Goal: Transaction & Acquisition: Subscribe to service/newsletter

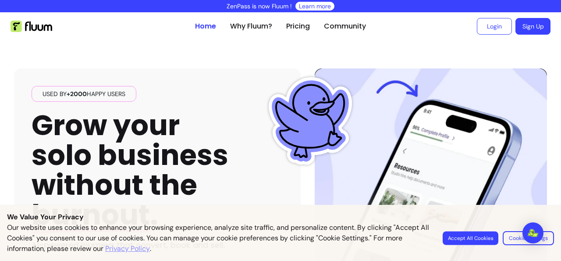
click at [474, 241] on button "Accept All Cookies" at bounding box center [471, 238] width 56 height 14
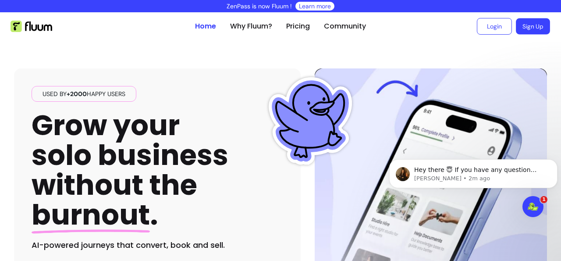
click at [516, 30] on link "Sign Up" at bounding box center [533, 26] width 34 height 16
click at [416, 18] on ul "Login Sign Up" at bounding box center [462, 26] width 178 height 28
click at [486, 26] on link "Login" at bounding box center [494, 26] width 35 height 17
click at [516, 30] on link "Sign Up" at bounding box center [533, 26] width 35 height 17
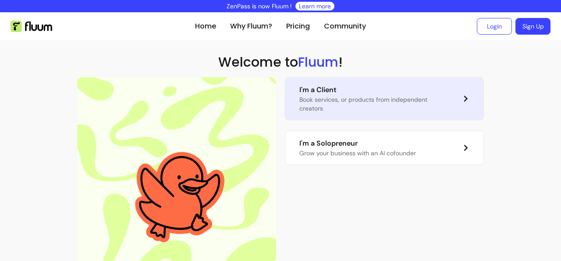
click at [325, 110] on p "Book services, or products from independent creators" at bounding box center [373, 104] width 149 height 18
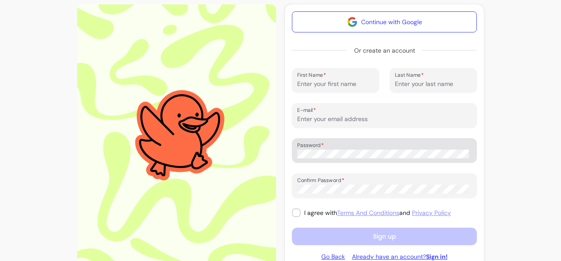
scroll to position [87, 0]
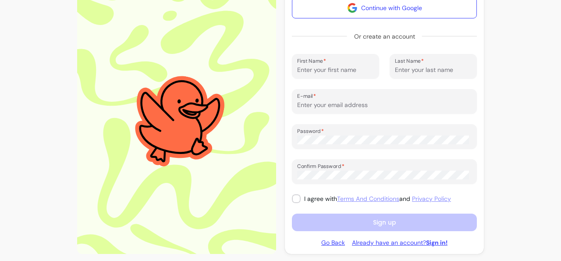
click at [324, 70] on input "First Name" at bounding box center [335, 69] width 77 height 9
type input "ethical"
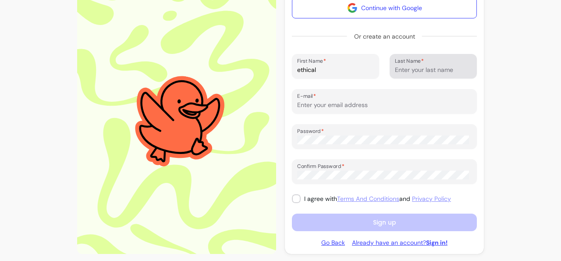
click at [414, 61] on label "Last Name" at bounding box center [411, 60] width 32 height 7
click at [414, 65] on input "Last Name" at bounding box center [433, 69] width 77 height 9
click at [416, 68] on input "Last Name" at bounding box center [433, 69] width 77 height 9
click at [417, 81] on form "Continue with Google Or create an account First Name ethical Last Name E-mail P…" at bounding box center [384, 114] width 185 height 234
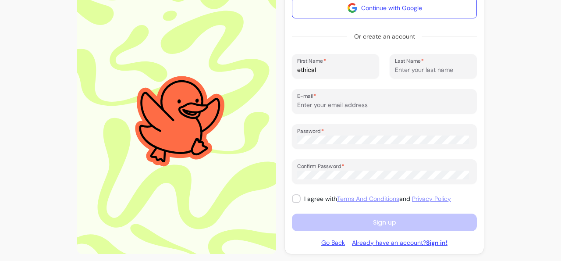
click at [411, 73] on input "Last Name" at bounding box center [433, 69] width 77 height 9
click at [404, 75] on div "Last Name" at bounding box center [433, 66] width 87 height 25
click at [398, 71] on input "Last Name" at bounding box center [433, 69] width 77 height 9
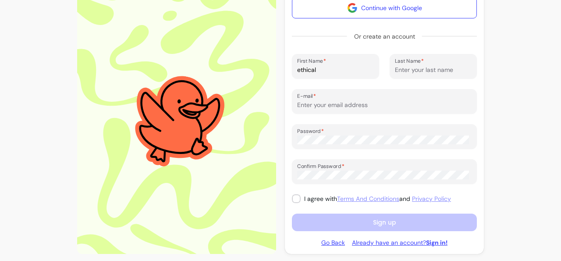
click at [398, 71] on input "Last Name" at bounding box center [433, 69] width 77 height 9
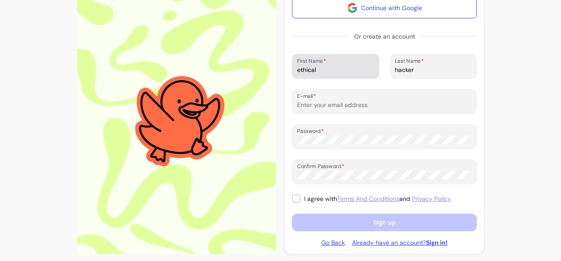
type input "hacker"
click at [325, 77] on div "First Name ethical" at bounding box center [335, 66] width 87 height 25
click at [325, 74] on div "ethical" at bounding box center [335, 66] width 77 height 18
drag, startPoint x: 324, startPoint y: 71, endPoint x: 281, endPoint y: 71, distance: 43.4
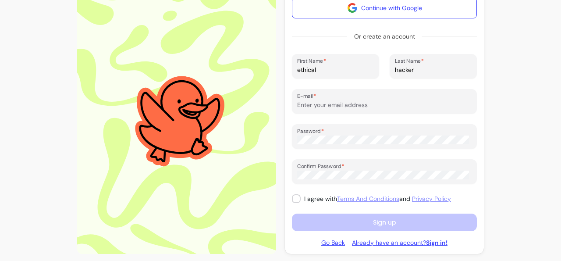
click at [297, 71] on input "ethical" at bounding box center [335, 69] width 77 height 9
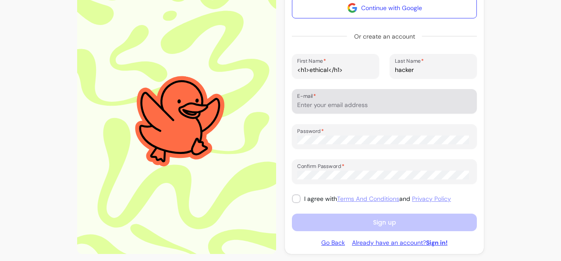
type input "<h1>ethical</h1>"
click at [345, 105] on input "E-mail" at bounding box center [384, 104] width 174 height 9
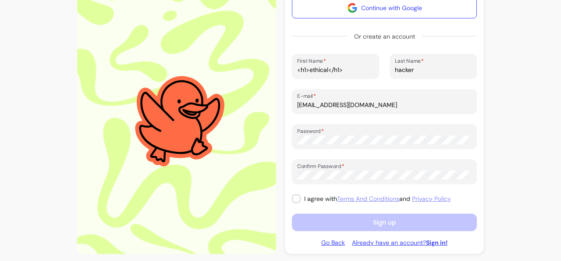
type input "[EMAIL_ADDRESS][DOMAIN_NAME]"
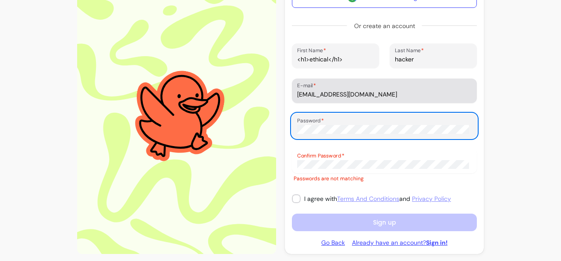
scroll to position [92, 0]
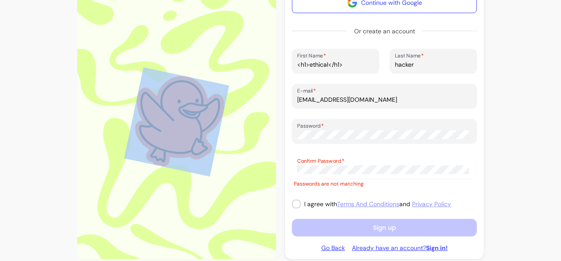
drag, startPoint x: 300, startPoint y: 139, endPoint x: 203, endPoint y: 129, distance: 97.8
click at [203, 129] on div "Continue with Google Or create an account First Name <h1>ethical</h1> Last Name…" at bounding box center [280, 122] width 407 height 274
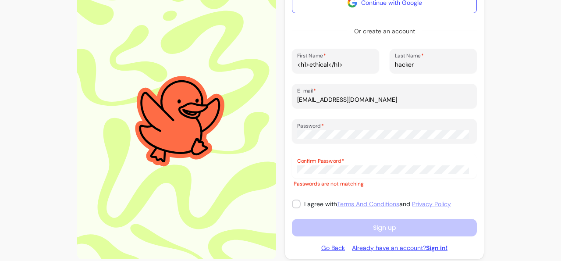
click at [399, 156] on div "Confirm Password" at bounding box center [384, 166] width 185 height 25
click at [335, 176] on div "Confirm Password" at bounding box center [384, 166] width 185 height 25
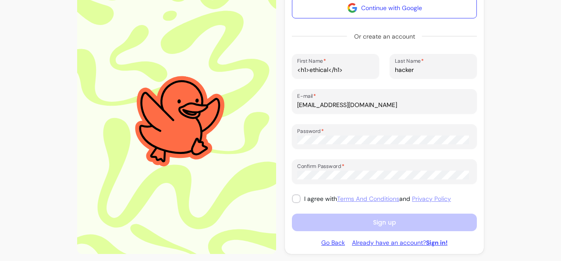
scroll to position [87, 0]
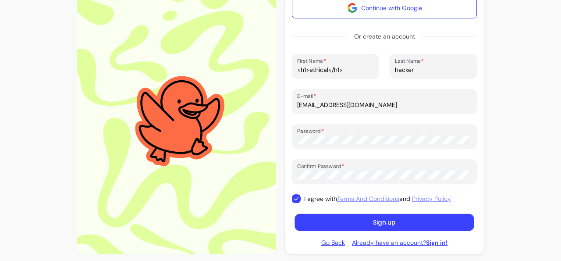
click at [329, 222] on button "Sign up" at bounding box center [384, 222] width 179 height 17
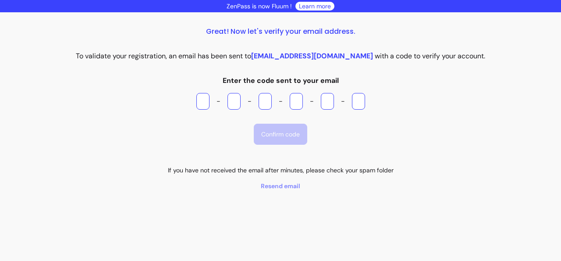
click at [202, 100] on input "Please enter OTP character 1" at bounding box center [202, 101] width 13 height 17
paste input "*"
type input "*"
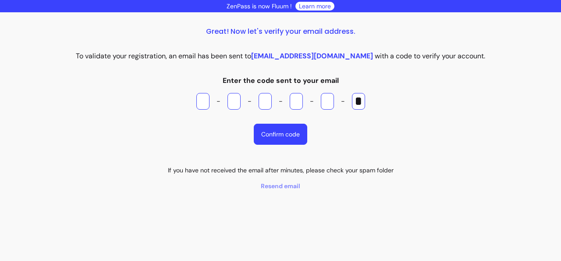
type input "*"
click at [276, 140] on button "Confirm code" at bounding box center [280, 134] width 53 height 21
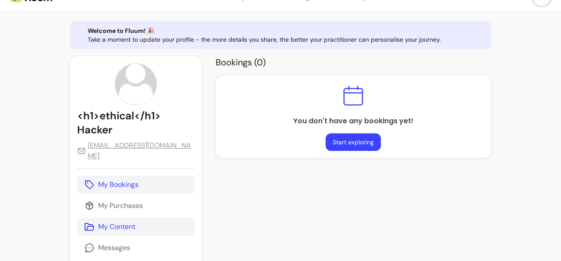
scroll to position [51, 0]
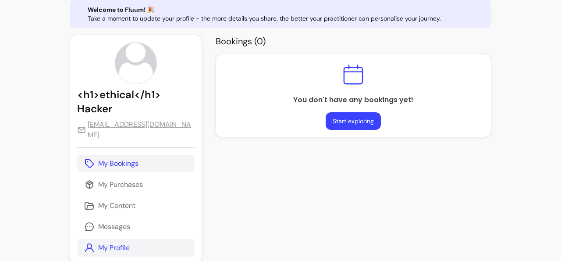
click at [141, 239] on link "My Profile" at bounding box center [135, 248] width 117 height 18
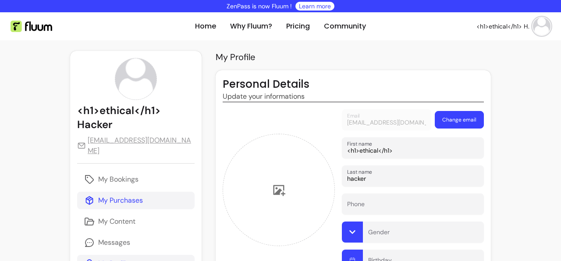
scroll to position [54, 0]
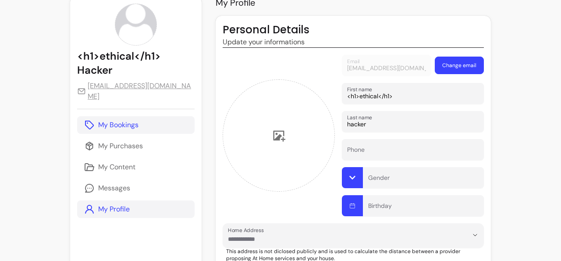
click at [137, 120] on p "My Bookings" at bounding box center [118, 125] width 40 height 11
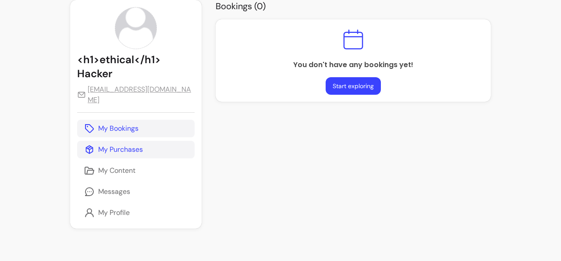
click at [135, 144] on p "My Purchases" at bounding box center [120, 149] width 45 height 11
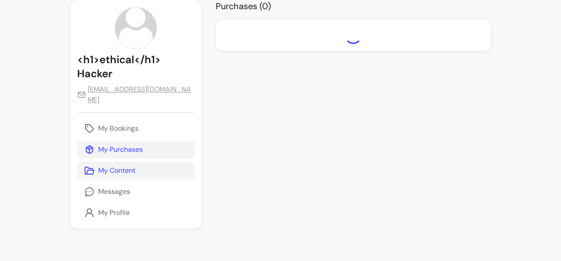
click at [127, 165] on p "My Content" at bounding box center [116, 170] width 37 height 11
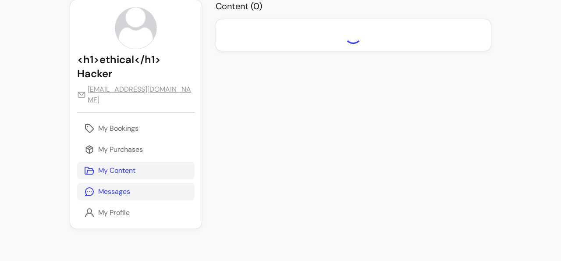
click at [108, 186] on p "Messages" at bounding box center [114, 191] width 32 height 11
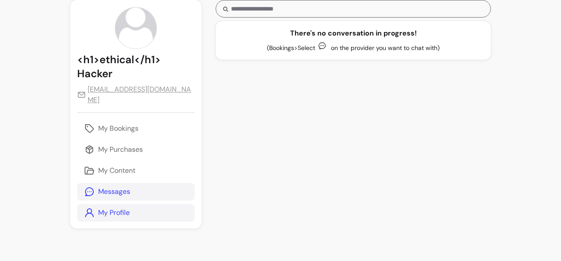
click at [103, 208] on link "My Profile" at bounding box center [135, 213] width 117 height 18
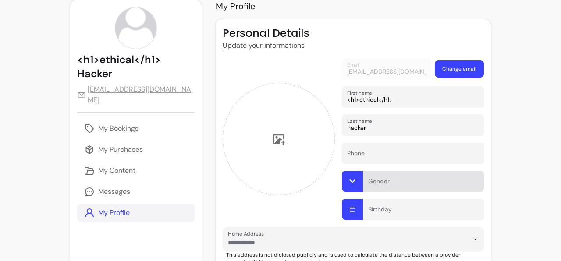
click at [381, 185] on input "Gender" at bounding box center [423, 183] width 110 height 9
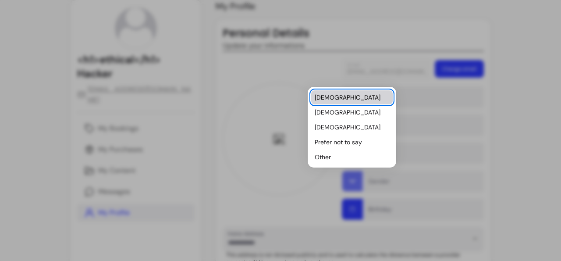
click at [327, 96] on span "Male" at bounding box center [348, 97] width 66 height 9
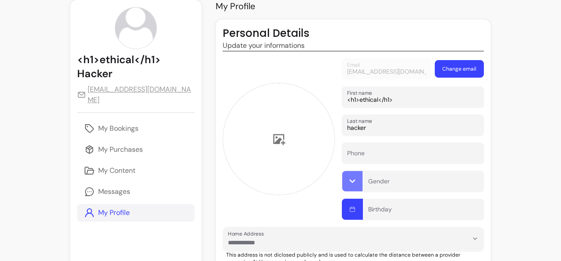
type input "Male"
click at [306, 216] on div "Email ethicalim99@gmail.com Change email First name <h1>ethical</h1> Last name …" at bounding box center [353, 138] width 261 height 161
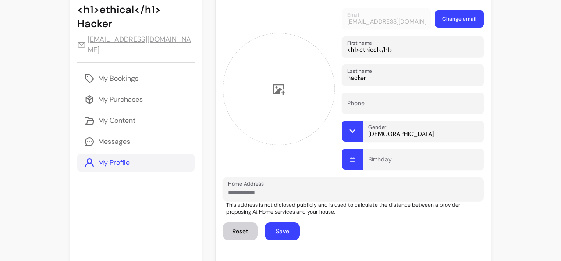
scroll to position [160, 0]
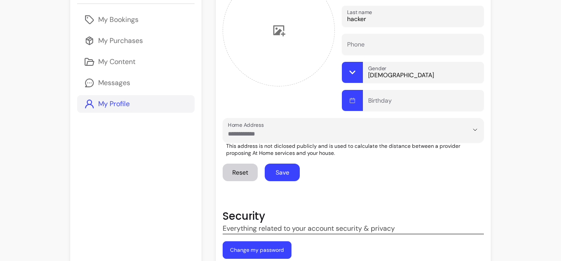
click at [275, 169] on button "Save" at bounding box center [282, 173] width 35 height 18
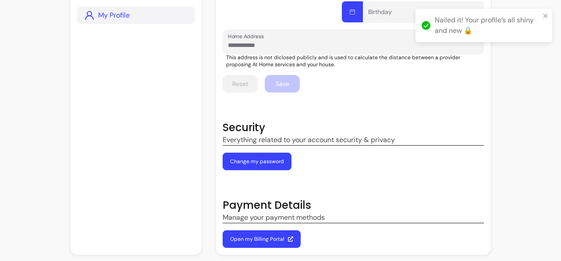
scroll to position [0, 0]
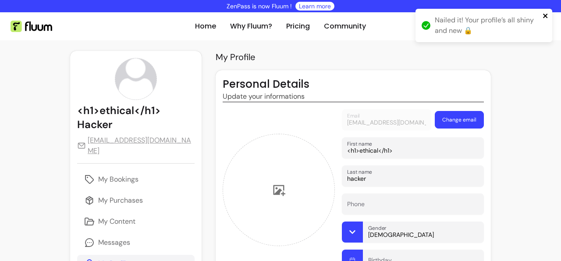
click at [548, 15] on icon "close" at bounding box center [546, 15] width 6 height 7
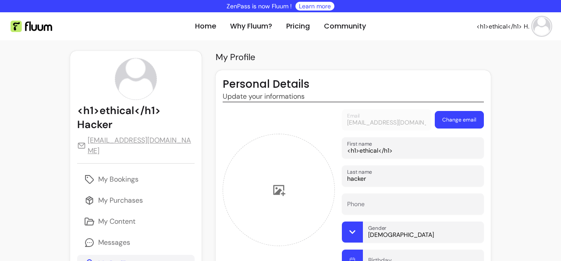
click at [536, 32] on img at bounding box center [542, 27] width 18 height 18
click at [488, 92] on span "Log Out" at bounding box center [503, 93] width 64 height 9
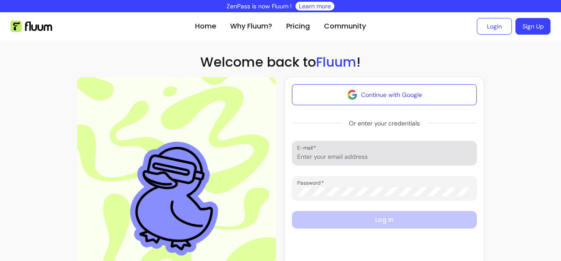
scroll to position [64, 0]
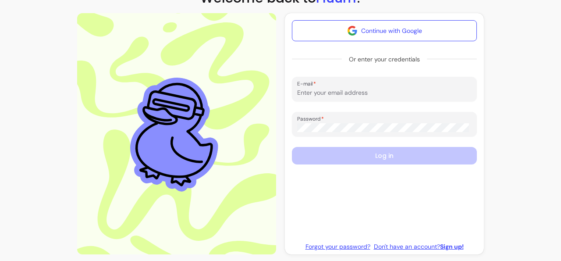
click at [328, 246] on link "Forgot your password?" at bounding box center [338, 246] width 65 height 9
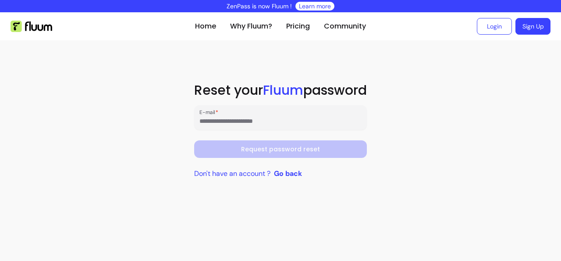
click at [264, 117] on input "E-mail" at bounding box center [280, 121] width 163 height 9
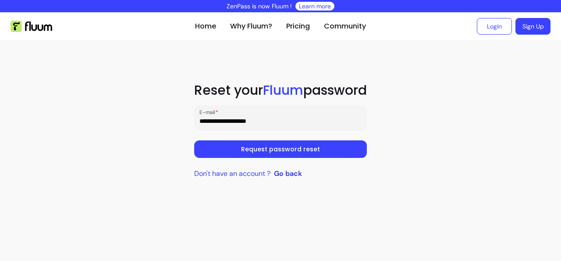
type input "**********"
click at [260, 150] on button "Request password reset" at bounding box center [281, 149] width 168 height 17
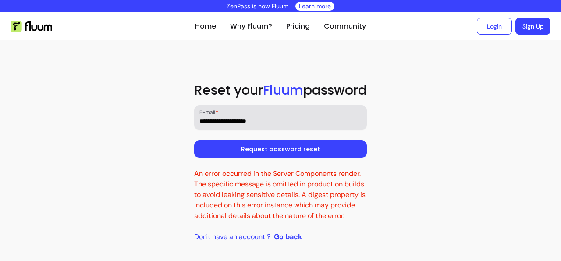
click at [269, 113] on div "**********" at bounding box center [280, 118] width 163 height 18
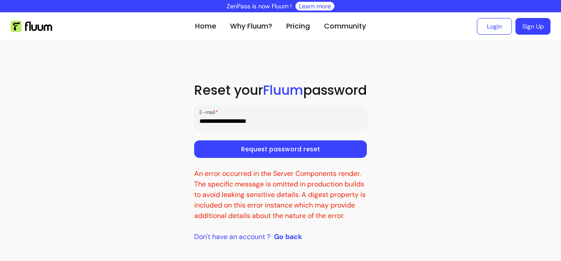
click at [289, 149] on button "Request password reset" at bounding box center [280, 149] width 173 height 18
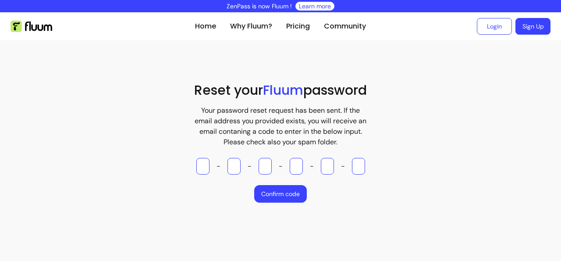
click at [207, 169] on input "Please enter OTP character 1" at bounding box center [202, 166] width 13 height 17
type input "*"
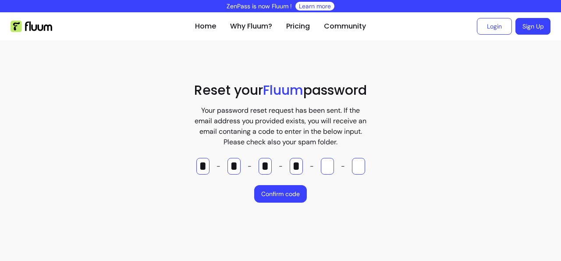
type input "*"
click at [288, 198] on button "Confirm code" at bounding box center [280, 194] width 53 height 18
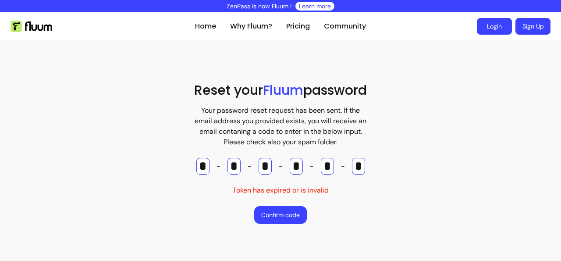
click at [495, 25] on link "Login" at bounding box center [494, 26] width 35 height 17
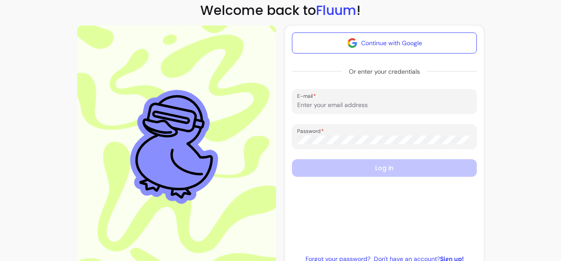
scroll to position [64, 0]
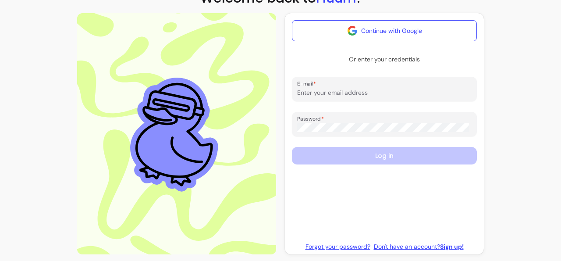
click at [345, 248] on link "Forgot your password?" at bounding box center [338, 246] width 65 height 9
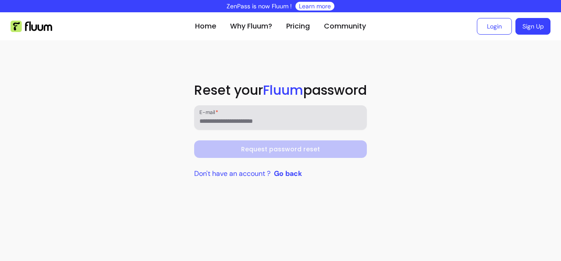
click at [264, 112] on div at bounding box center [280, 118] width 163 height 18
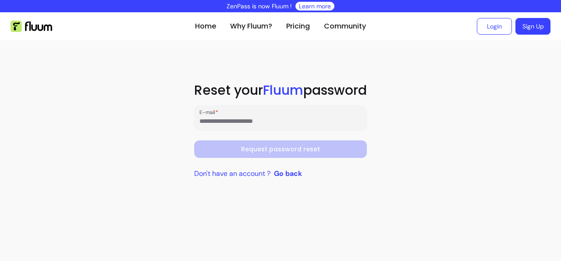
click at [267, 119] on input "E-mail" at bounding box center [280, 121] width 163 height 9
click at [266, 121] on input "E-mail" at bounding box center [280, 121] width 163 height 9
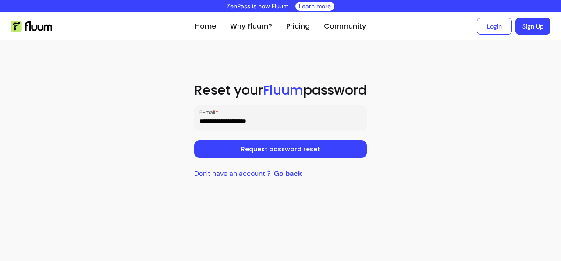
type input "**********"
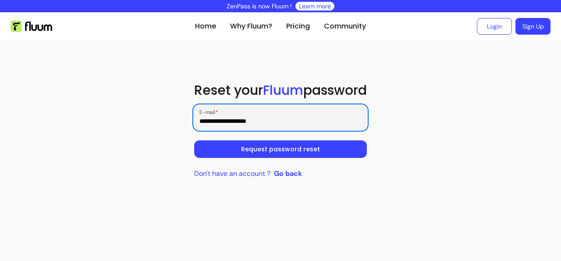
click at [270, 148] on button "Request password reset" at bounding box center [280, 149] width 173 height 18
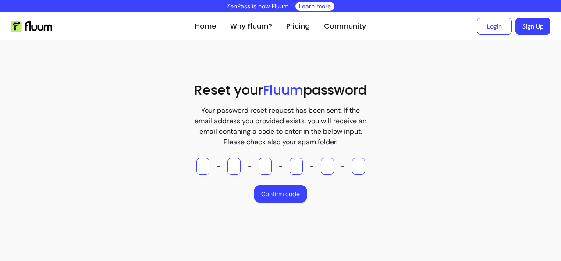
click at [204, 167] on input "Please enter OTP character 1" at bounding box center [202, 166] width 13 height 17
type input "*"
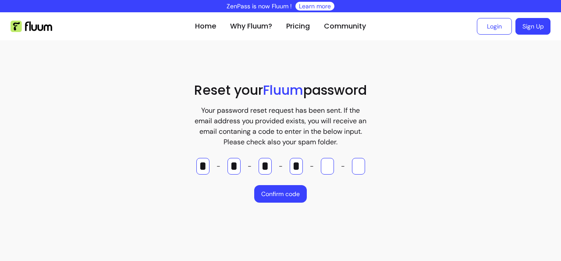
type input "*"
click at [292, 200] on button "Confirm code" at bounding box center [280, 194] width 53 height 18
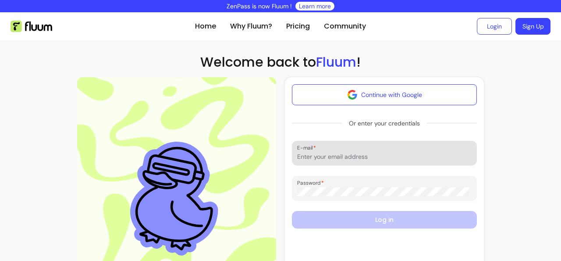
click at [331, 145] on div at bounding box center [384, 153] width 174 height 18
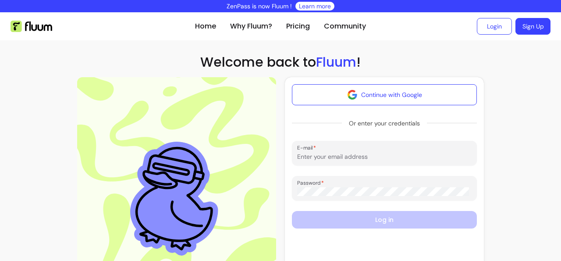
click at [331, 150] on div at bounding box center [384, 153] width 174 height 18
click at [331, 152] on div at bounding box center [384, 153] width 174 height 18
type input "[EMAIL_ADDRESS][DOMAIN_NAME]"
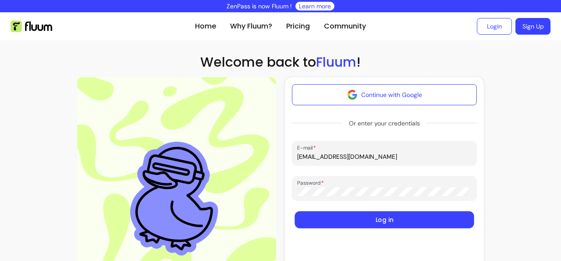
click at [339, 226] on button "Log in" at bounding box center [384, 219] width 179 height 17
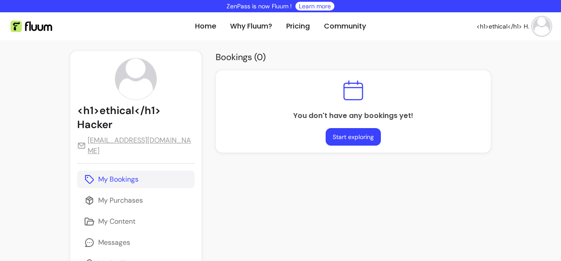
click at [533, 28] on img at bounding box center [542, 27] width 18 height 18
click at [468, 92] on li "Log Out" at bounding box center [498, 93] width 81 height 14
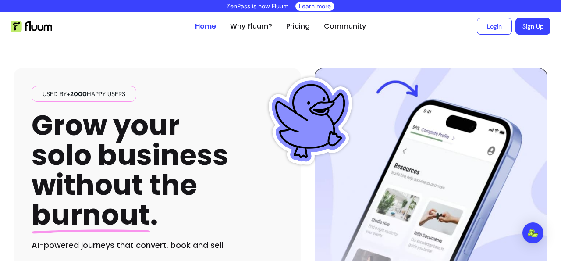
click at [524, 31] on link "Sign Up" at bounding box center [533, 26] width 35 height 17
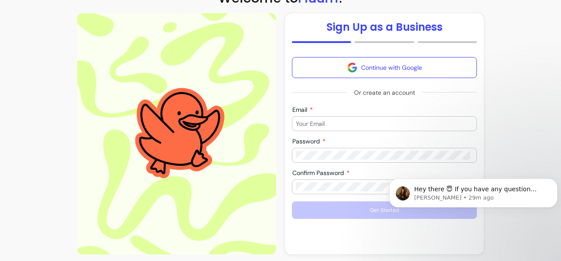
click at [333, 123] on input "Email" at bounding box center [384, 123] width 177 height 9
click at [319, 123] on input "Email" at bounding box center [384, 123] width 177 height 9
type input "ethicalim99@gmail.com"
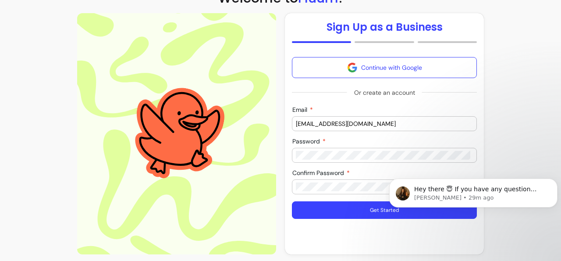
click at [328, 215] on button "Get Started" at bounding box center [384, 210] width 185 height 18
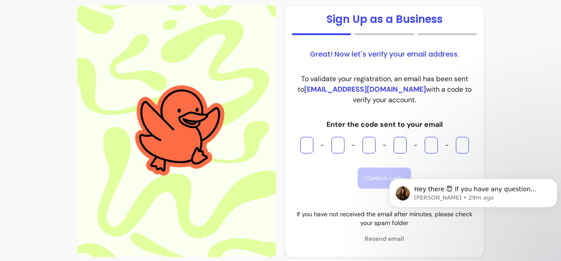
scroll to position [76, 0]
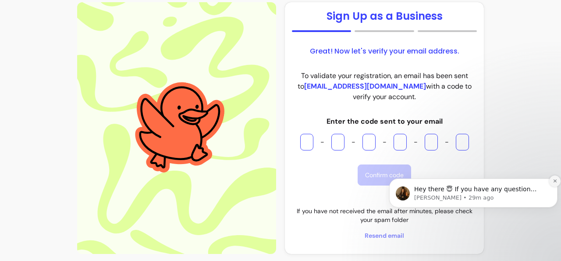
click at [559, 181] on button "Dismiss notification" at bounding box center [554, 180] width 11 height 11
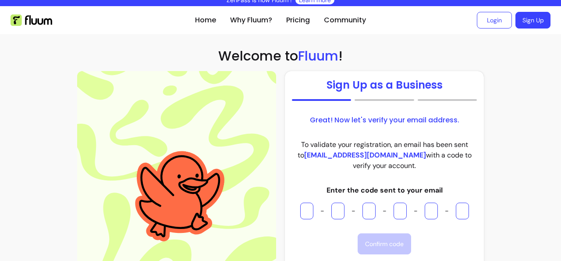
scroll to position [0, 0]
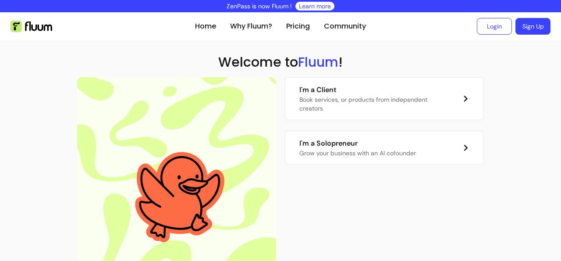
click at [352, 165] on div "I'm a Client Book services, or products from independent creators I'm a Solopre…" at bounding box center [384, 197] width 199 height 241
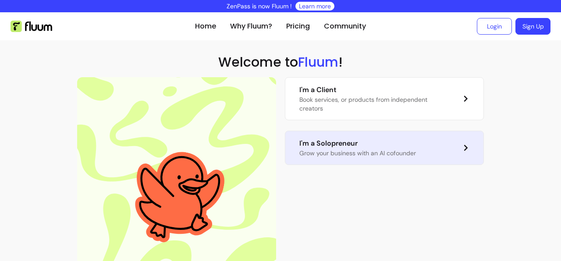
click at [349, 152] on p "Grow your business with an AI cofounder" at bounding box center [357, 153] width 117 height 9
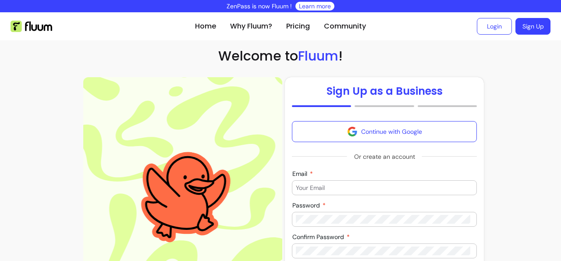
click at [317, 187] on input "Email" at bounding box center [384, 187] width 177 height 9
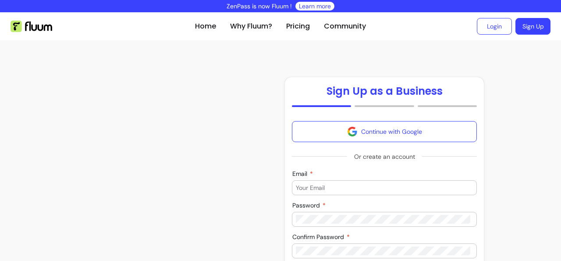
click at [317, 187] on input "Email" at bounding box center [384, 187] width 177 height 9
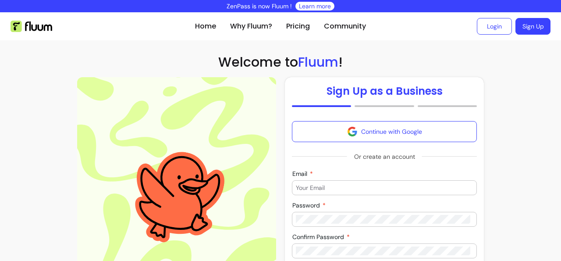
click at [317, 187] on input "Email" at bounding box center [384, 187] width 177 height 9
type input "[EMAIL_ADDRESS][DOMAIN_NAME]"
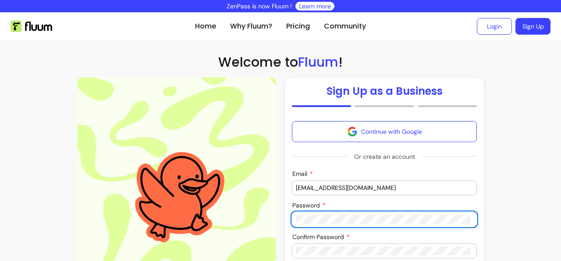
scroll to position [54, 0]
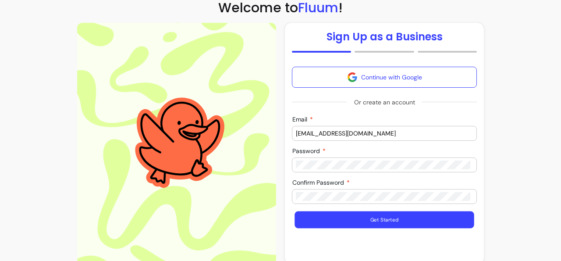
click at [335, 217] on button "Get Started" at bounding box center [384, 219] width 179 height 17
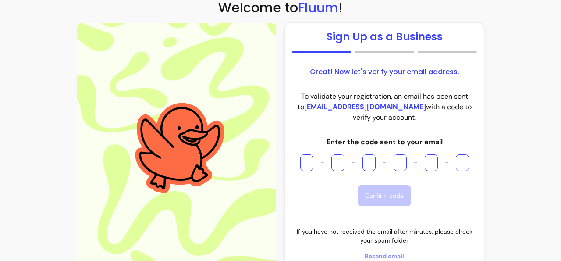
click at [309, 172] on div "Great! Now let's verify your email address. To validate your registration, an e…" at bounding box center [384, 164] width 185 height 194
click at [304, 167] on input "Please enter OTP character 1" at bounding box center [306, 162] width 13 height 17
paste input "*"
type input "*"
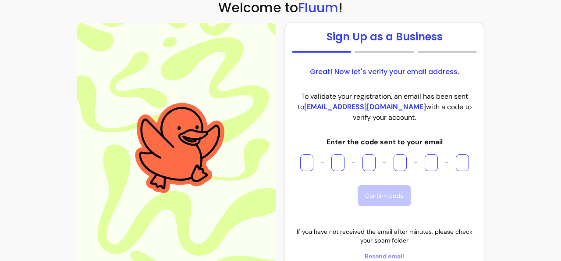
type input "*"
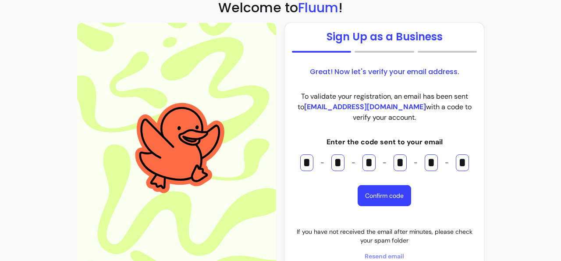
click at [364, 181] on div "Great! Now let's verify your email address. To validate your registration, an e…" at bounding box center [384, 164] width 185 height 194
click at [370, 196] on button "Confirm code" at bounding box center [385, 195] width 52 height 21
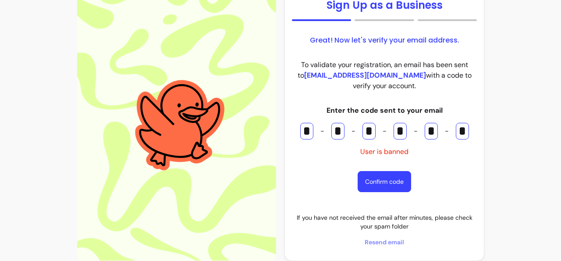
scroll to position [93, 0]
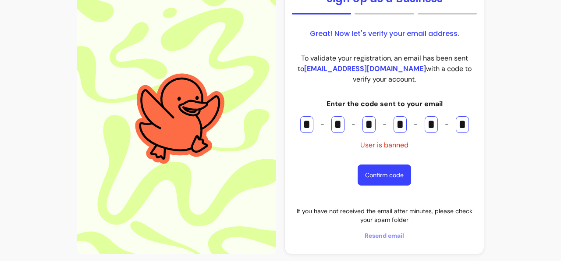
click at [377, 182] on button "Confirm code" at bounding box center [384, 174] width 53 height 21
click at [383, 233] on span "Resend email" at bounding box center [384, 235] width 185 height 9
click at [304, 121] on input "*" at bounding box center [306, 124] width 13 height 17
paste input "Please enter OTP character 6"
type input "*"
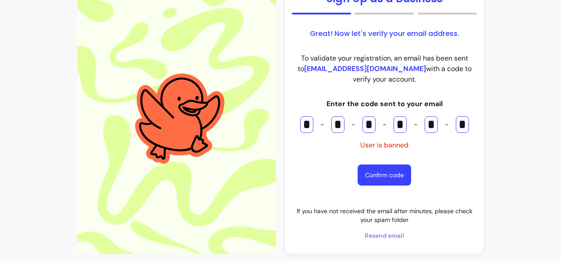
type input "*"
click at [380, 178] on button "Confirm code" at bounding box center [384, 174] width 53 height 21
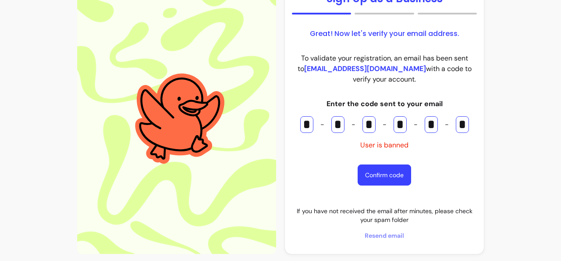
click at [380, 178] on button "Confirm code" at bounding box center [384, 174] width 53 height 21
click at [380, 178] on button "Confirm code" at bounding box center [385, 175] width 52 height 21
click at [381, 178] on button "Confirm code" at bounding box center [385, 175] width 52 height 21
click at [381, 178] on button "Confirm code" at bounding box center [384, 174] width 53 height 21
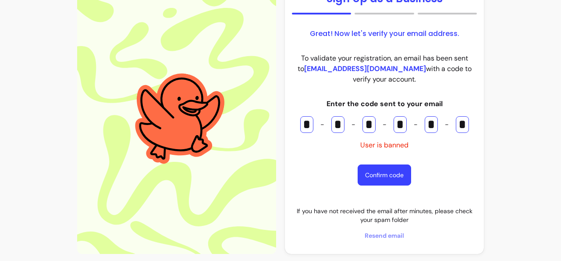
scroll to position [0, 0]
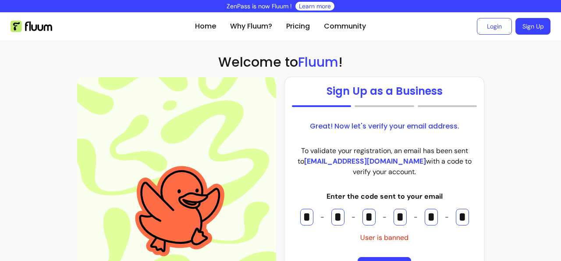
click at [525, 28] on link "Sign Up" at bounding box center [533, 26] width 35 height 17
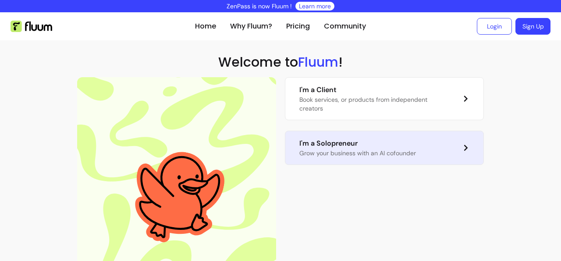
click at [328, 156] on p "Grow your business with an AI cofounder" at bounding box center [357, 153] width 117 height 9
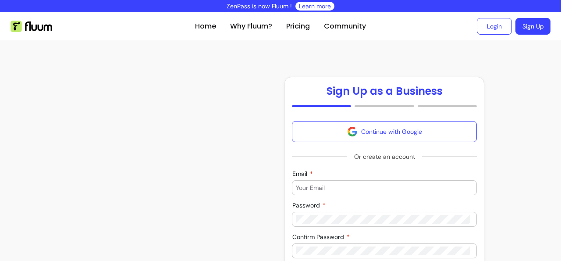
scroll to position [64, 0]
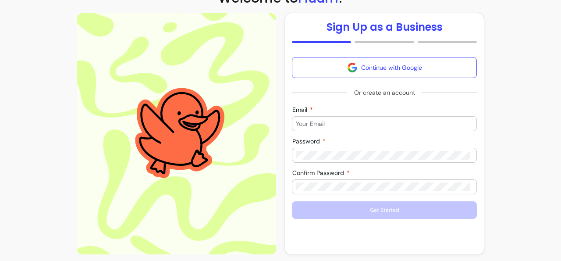
click at [317, 135] on form "Continue with Google Or create an account Email Password Confirm Password Get S…" at bounding box center [384, 138] width 185 height 162
click at [317, 124] on input "Email" at bounding box center [384, 123] width 177 height 9
type input "[EMAIL_ADDRESS][DOMAIN_NAME]"
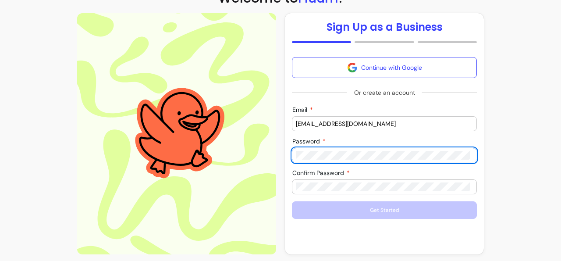
click at [336, 176] on label "Confirm Password" at bounding box center [322, 172] width 61 height 9
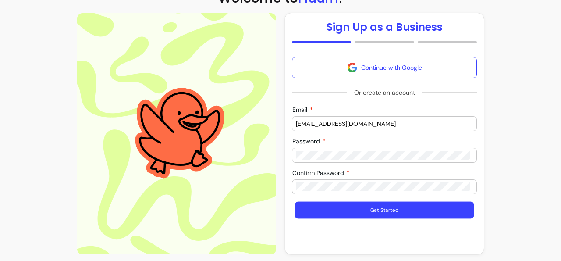
click at [310, 204] on button "Get Started" at bounding box center [384, 210] width 179 height 17
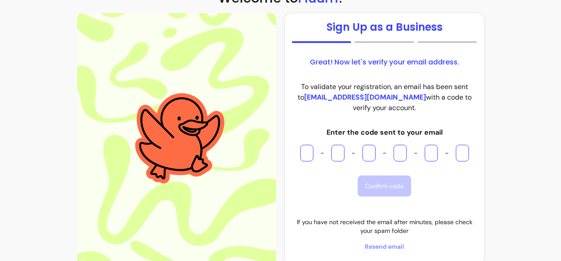
click at [302, 157] on input "Please enter OTP character 1" at bounding box center [306, 153] width 13 height 17
paste input "*"
type input "*"
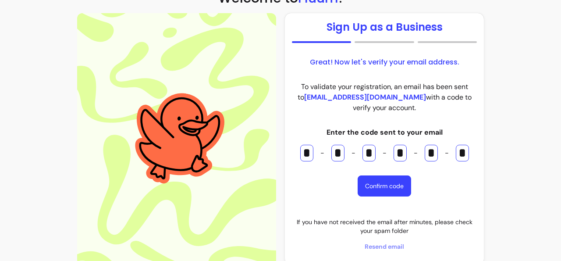
type input "*"
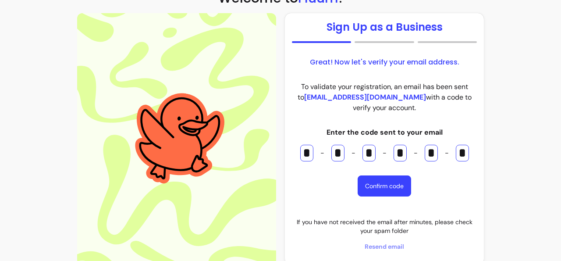
click at [376, 186] on button "Confirm code" at bounding box center [384, 185] width 53 height 21
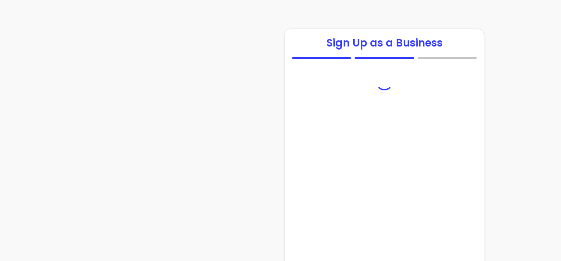
scroll to position [64, 0]
